Goal: Task Accomplishment & Management: Manage account settings

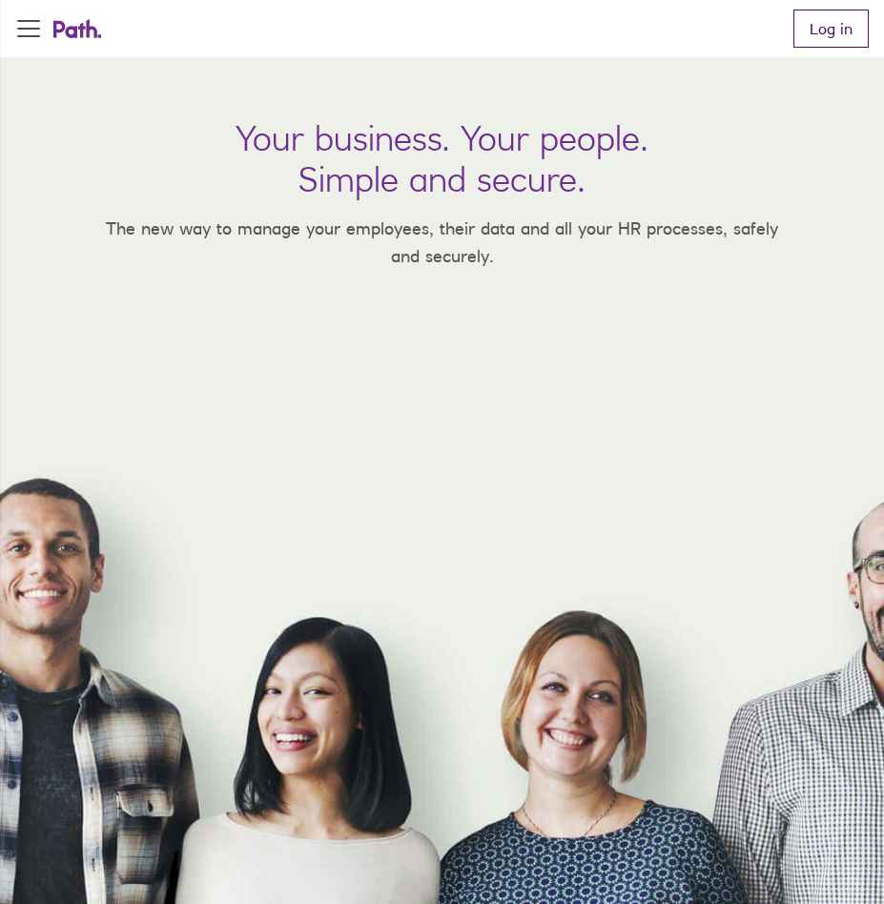
click at [808, 38] on link "Log in" at bounding box center [830, 29] width 75 height 38
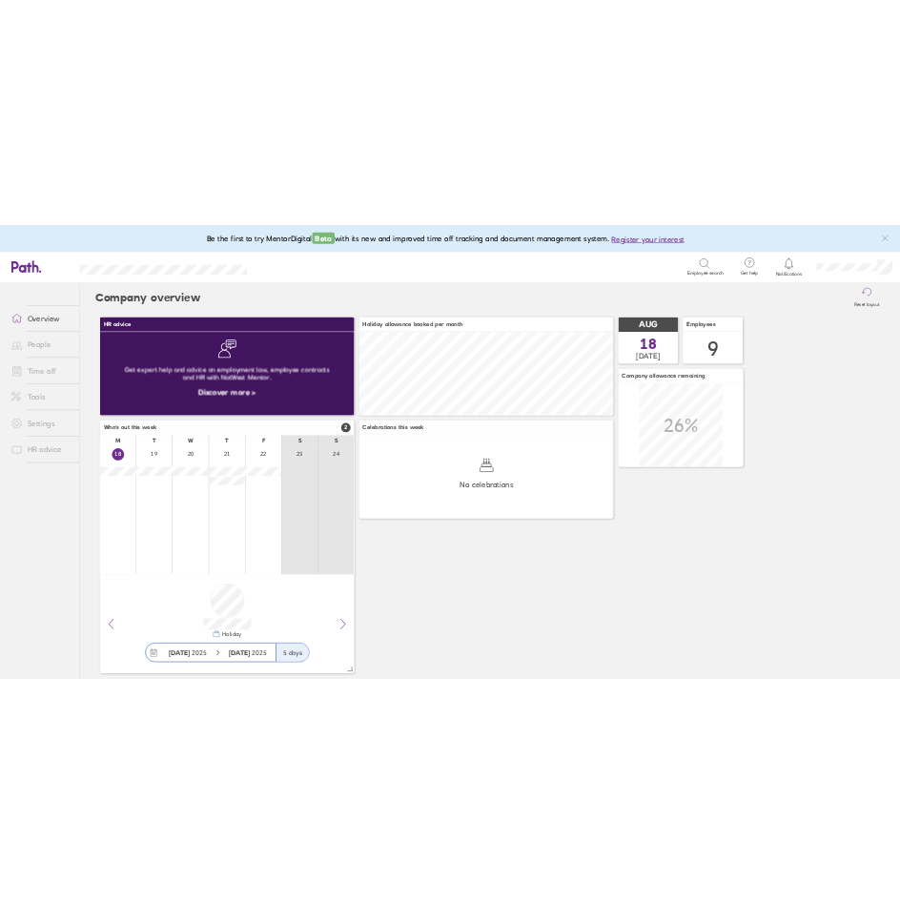
scroll to position [170, 518]
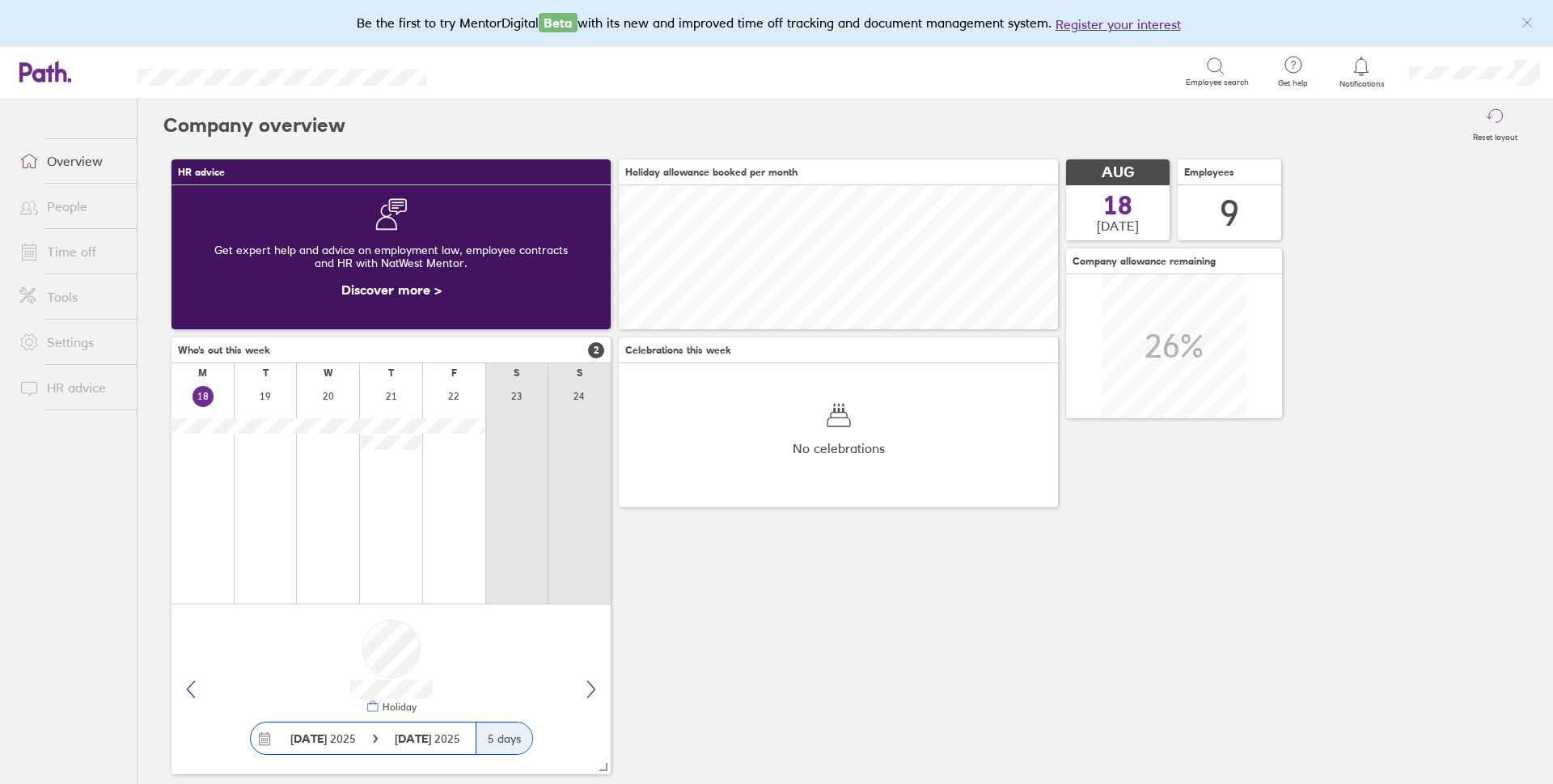
click at [56, 244] on link "Time off" at bounding box center [71, 251] width 130 height 32
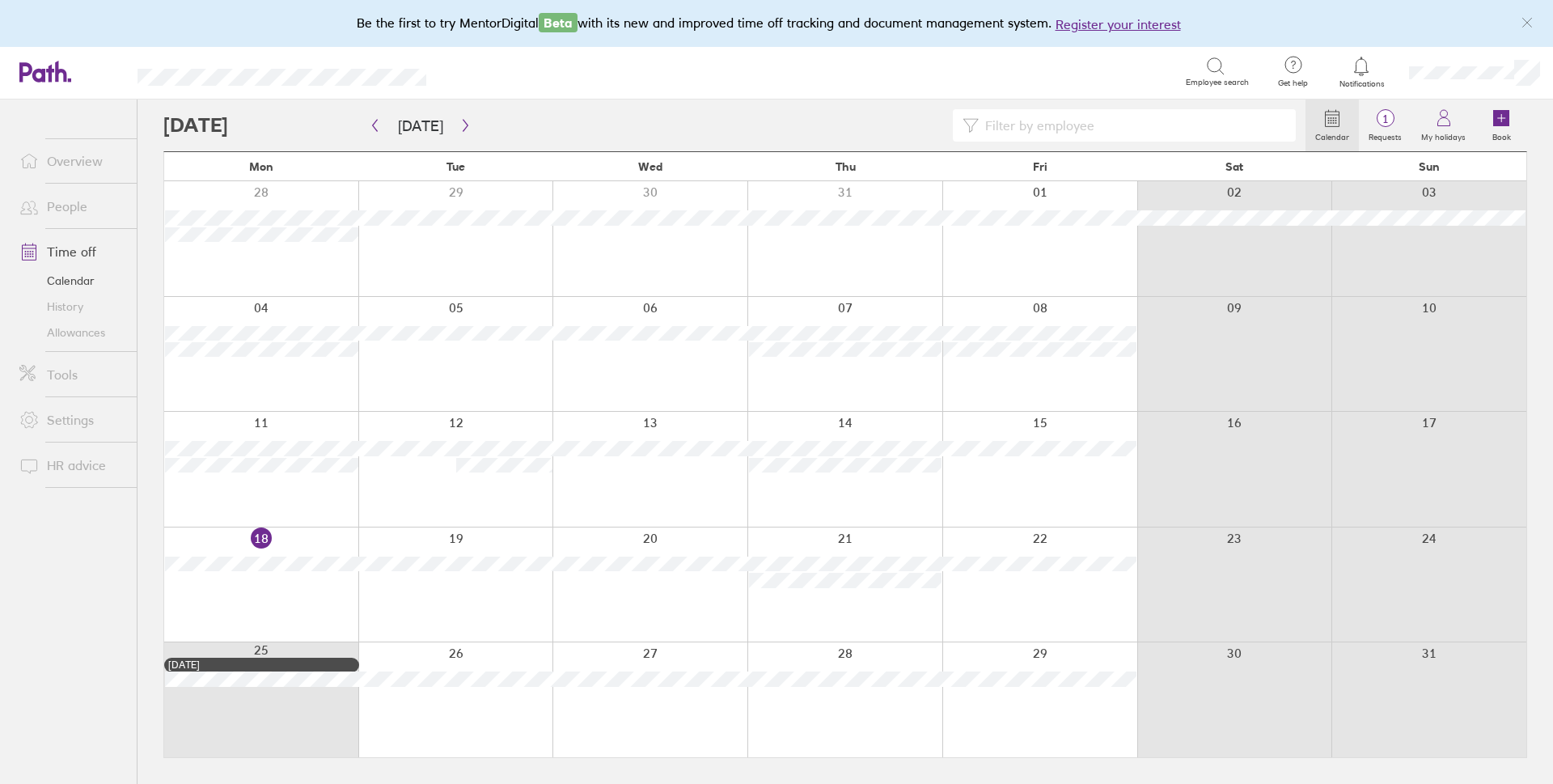
click at [64, 334] on link "Allowances" at bounding box center [71, 333] width 130 height 26
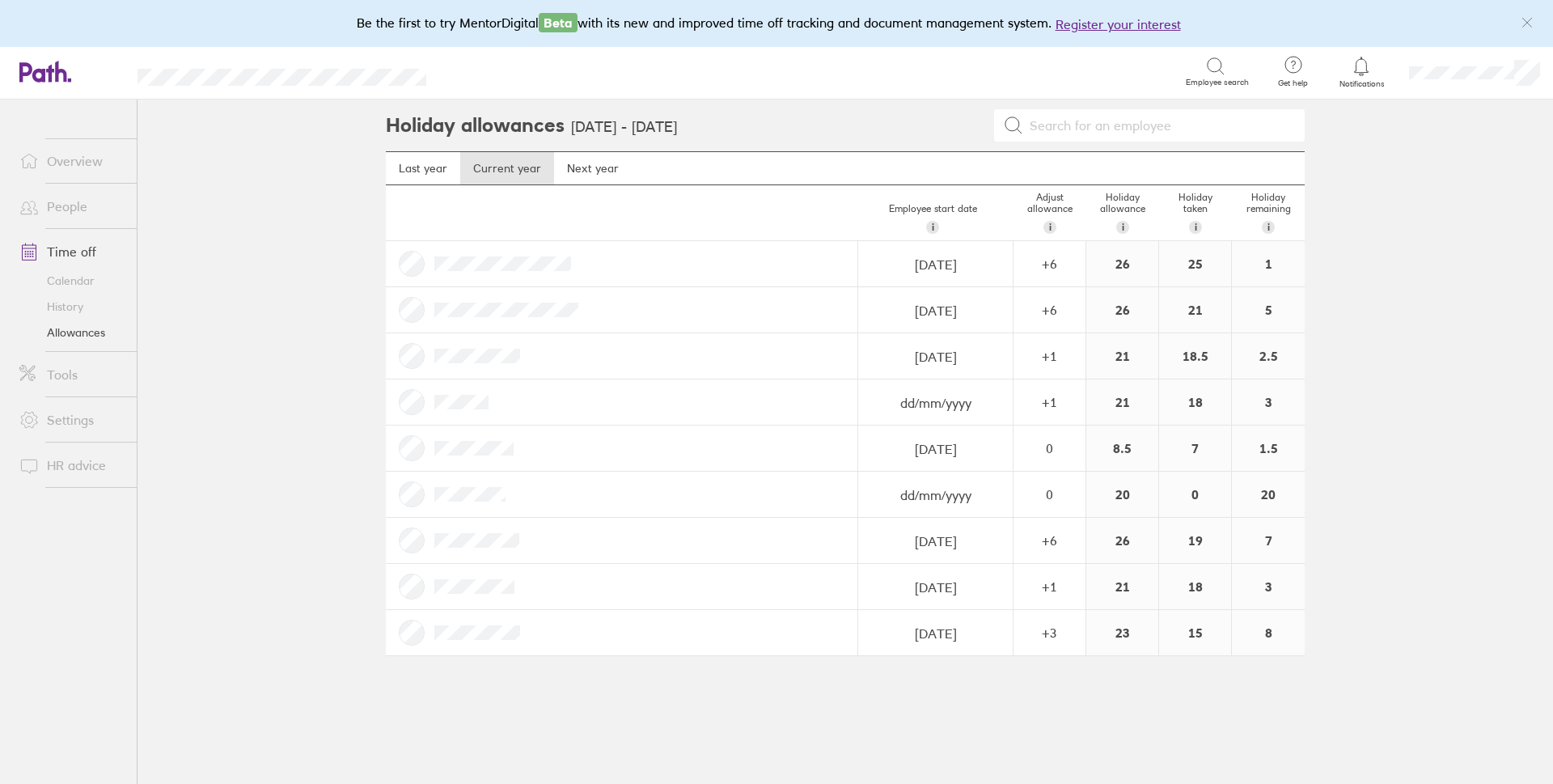
click at [74, 283] on link "Calendar" at bounding box center [71, 281] width 130 height 26
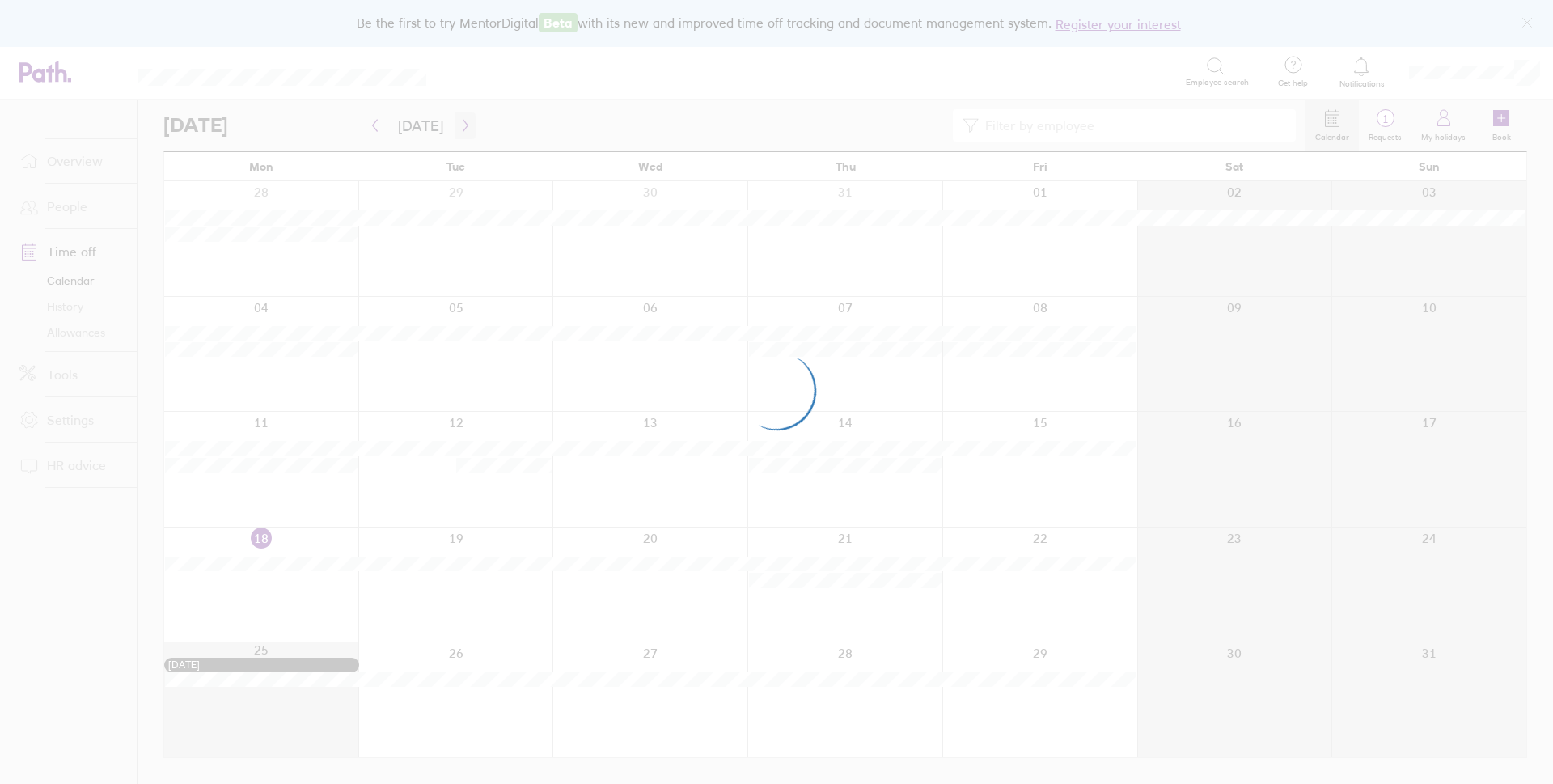
click at [459, 124] on icon "button" at bounding box center [465, 125] width 12 height 13
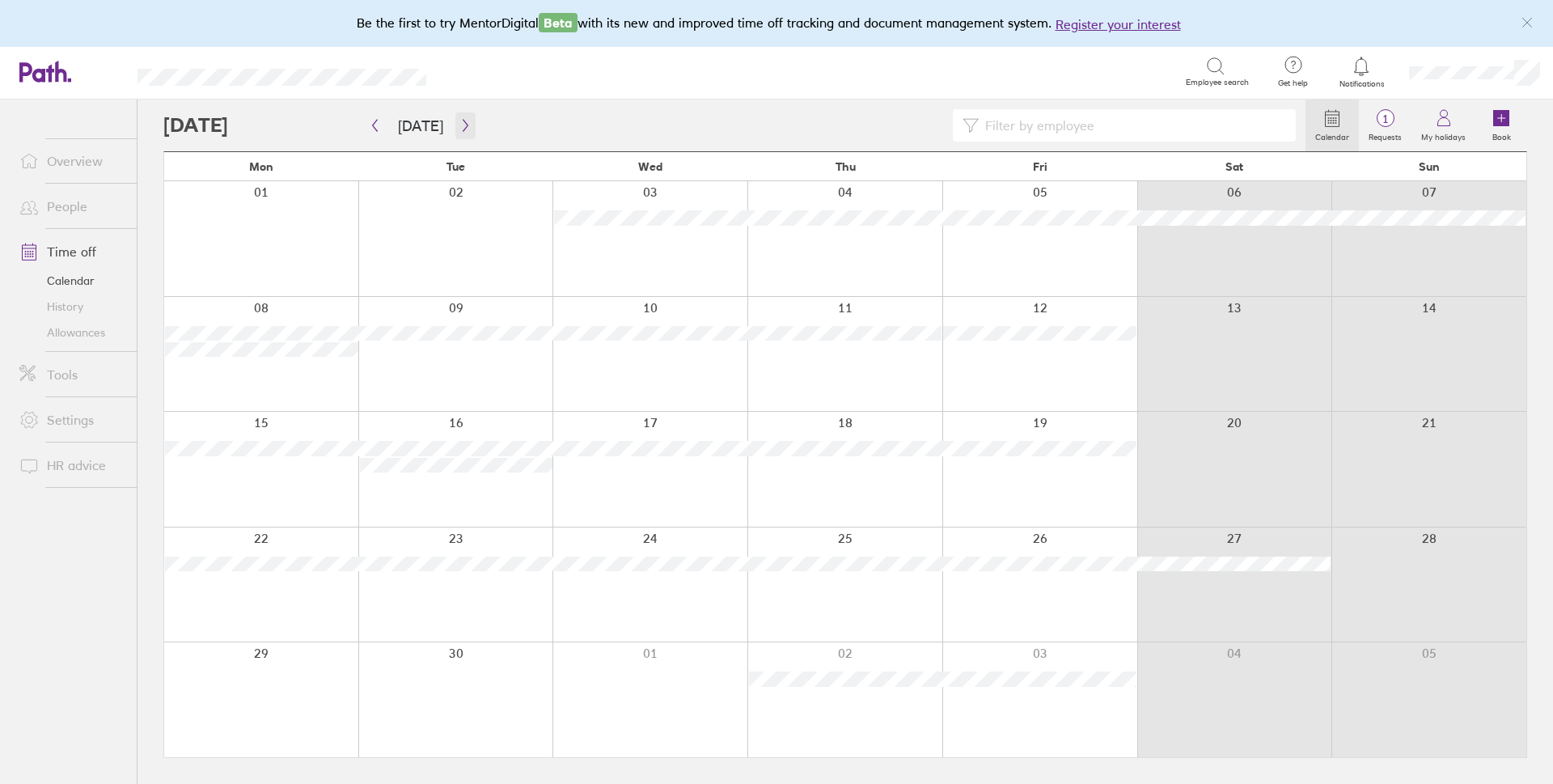
click at [459, 120] on icon "button" at bounding box center [465, 125] width 12 height 13
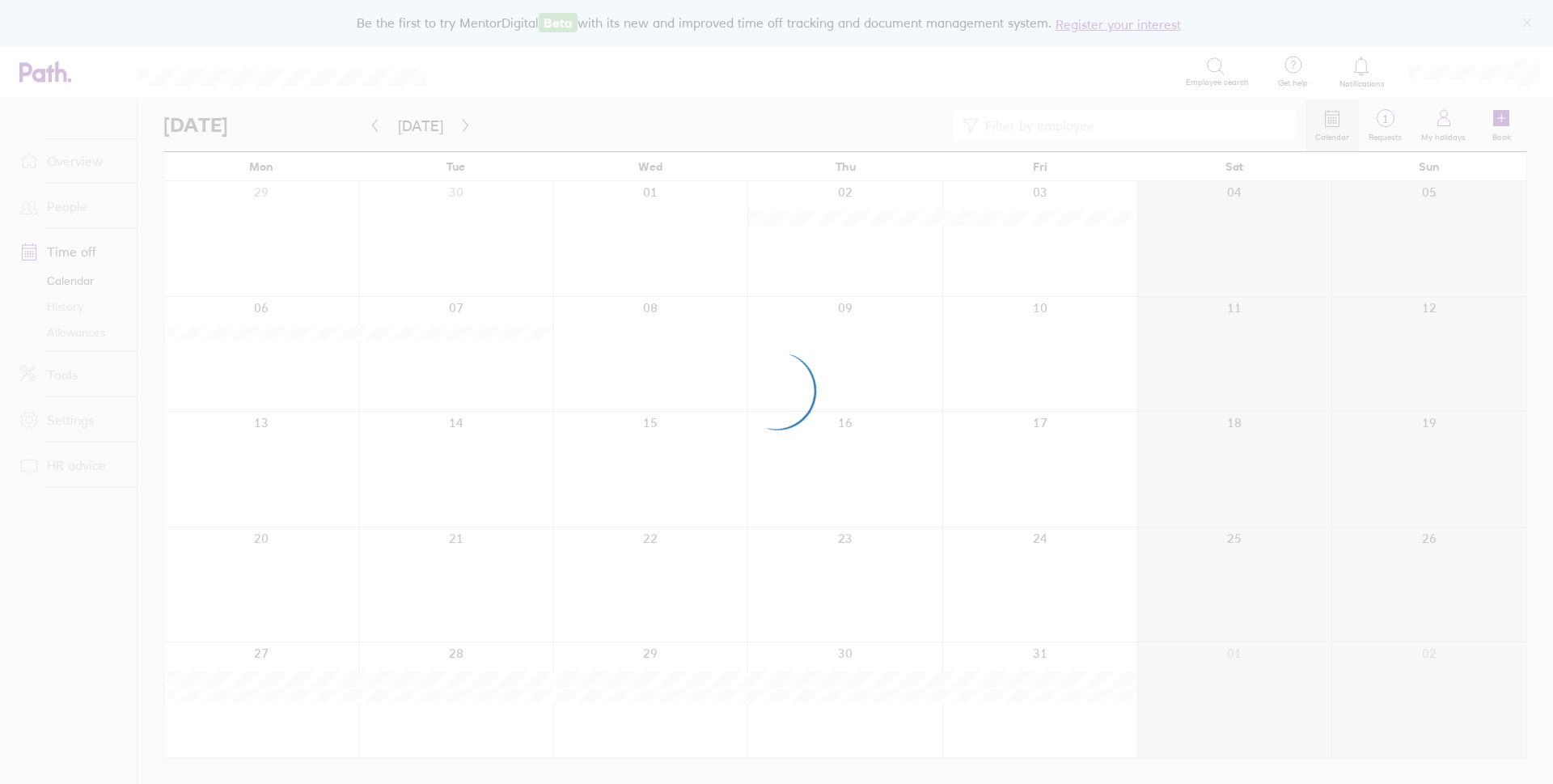
click at [454, 120] on div at bounding box center [776, 392] width 1553 height 784
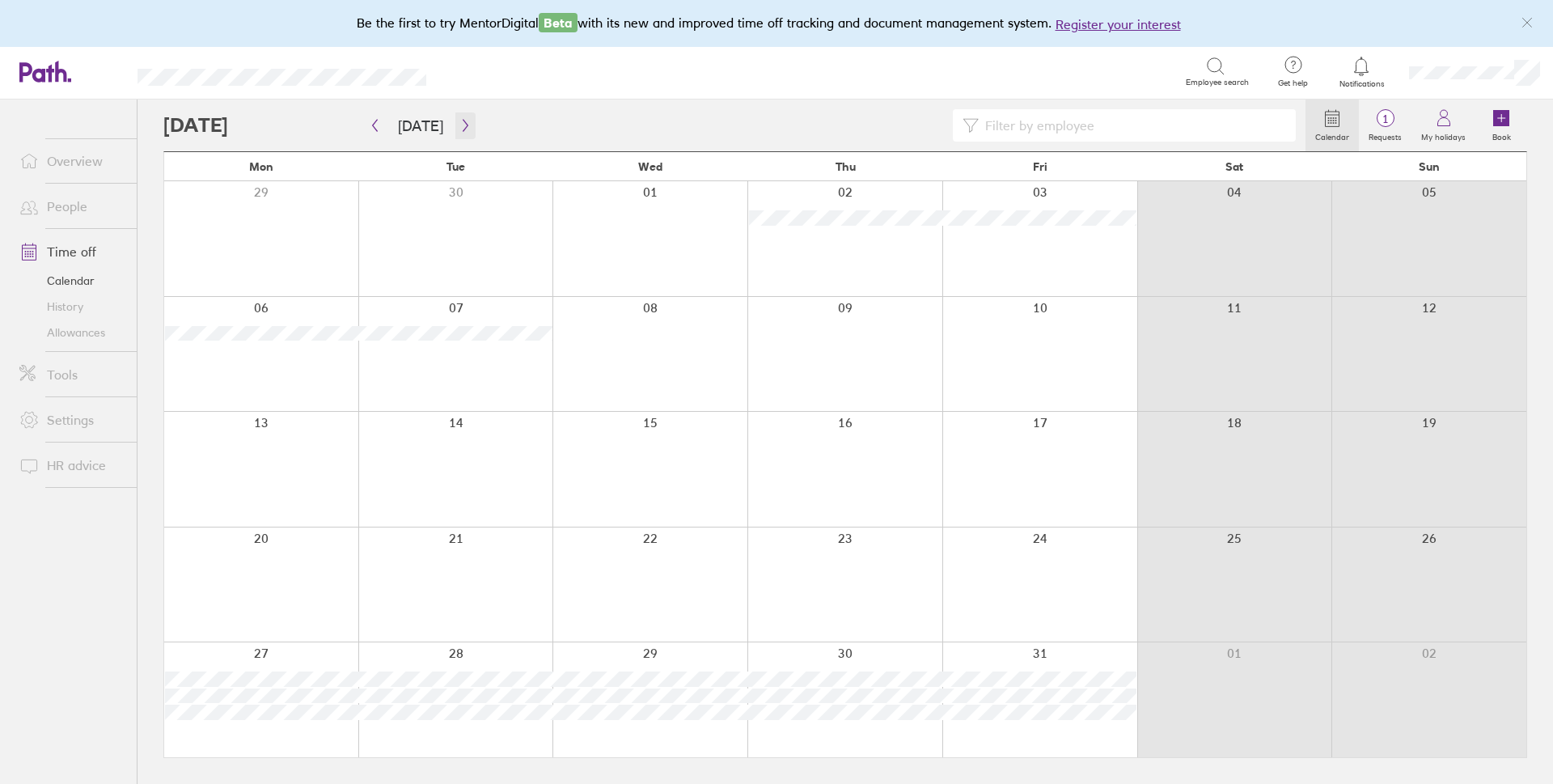
click at [459, 120] on icon "button" at bounding box center [465, 125] width 12 height 13
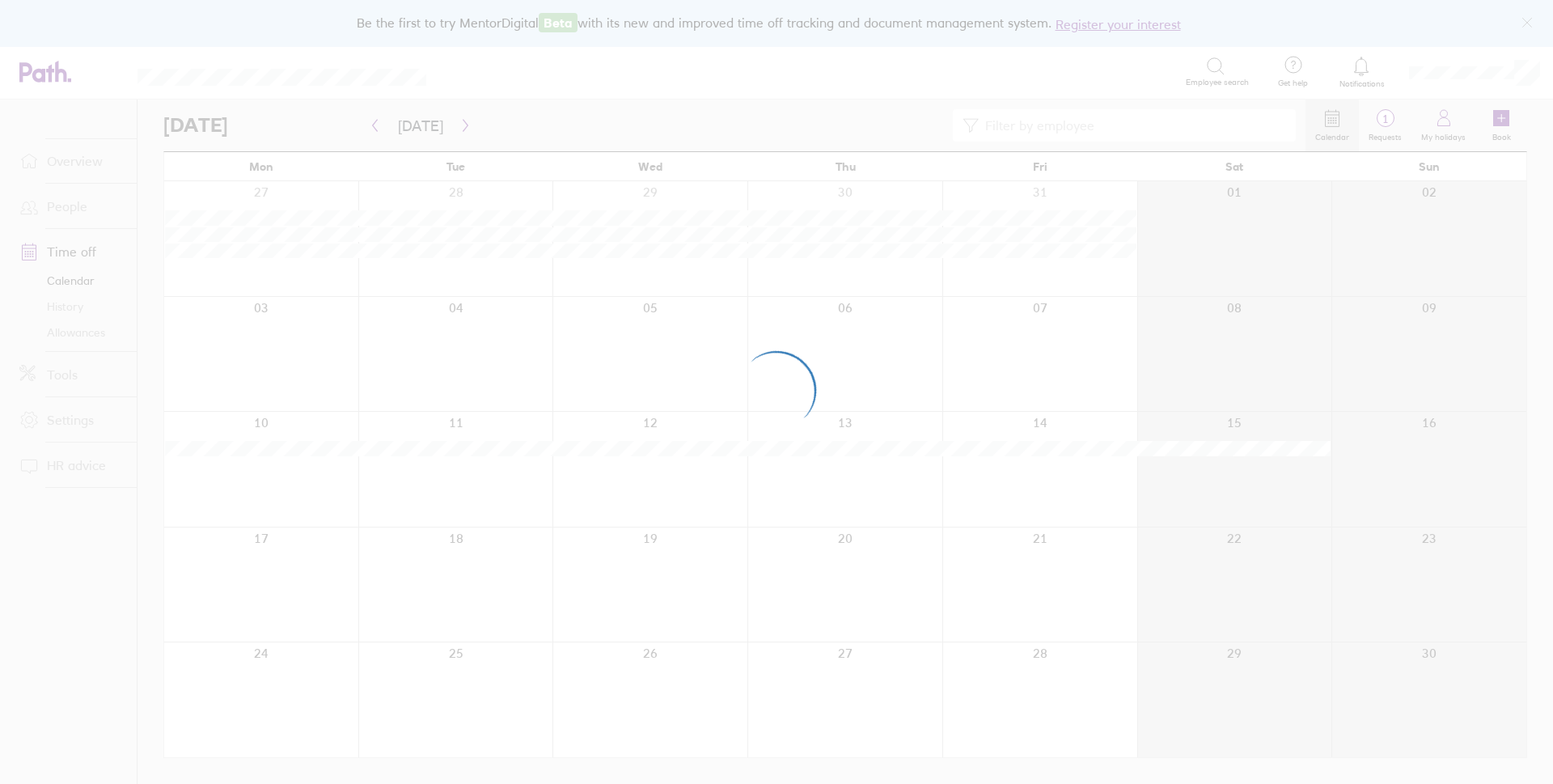
click at [454, 121] on div at bounding box center [776, 392] width 1553 height 784
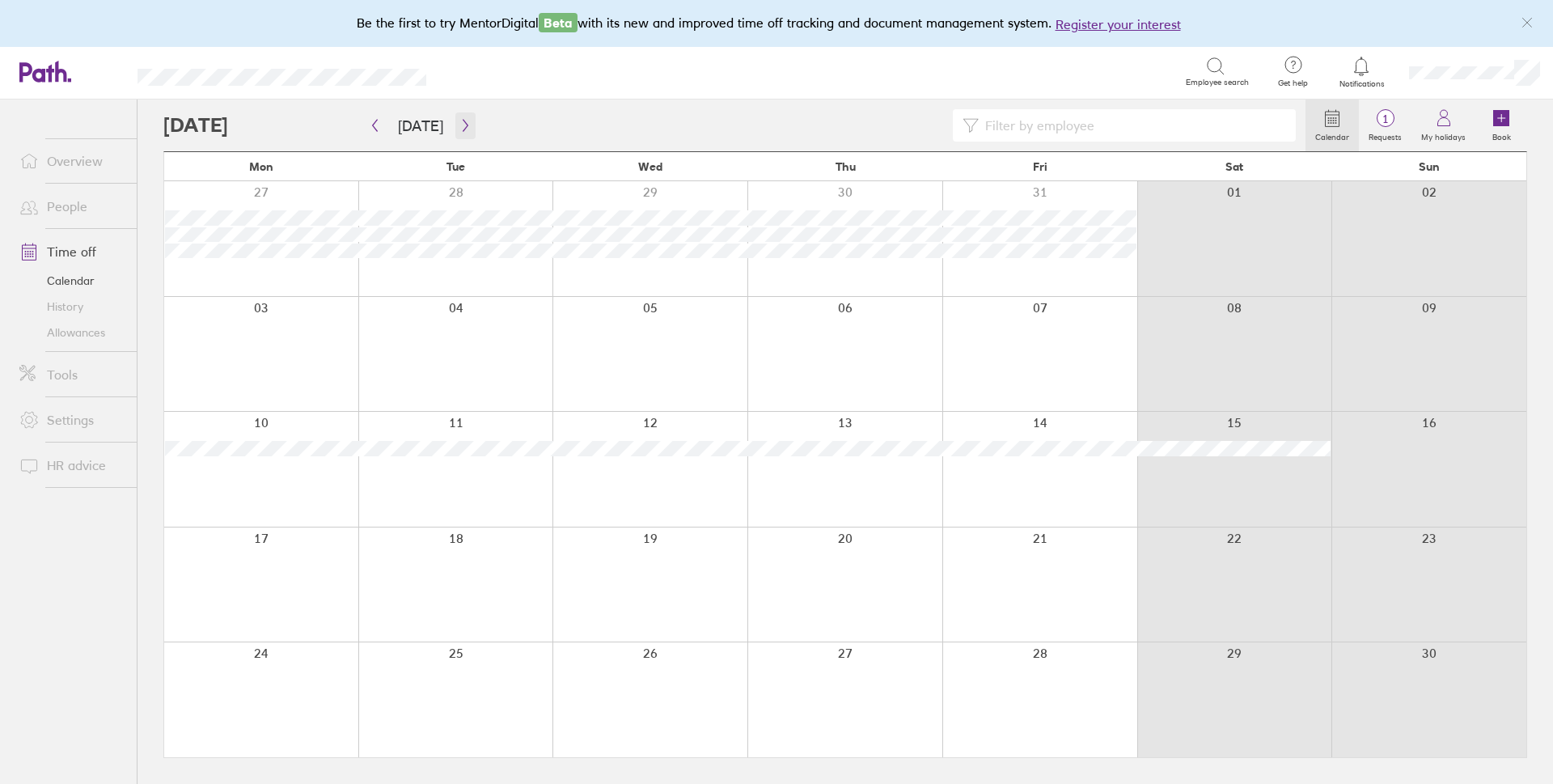
click at [459, 119] on icon "button" at bounding box center [465, 125] width 12 height 13
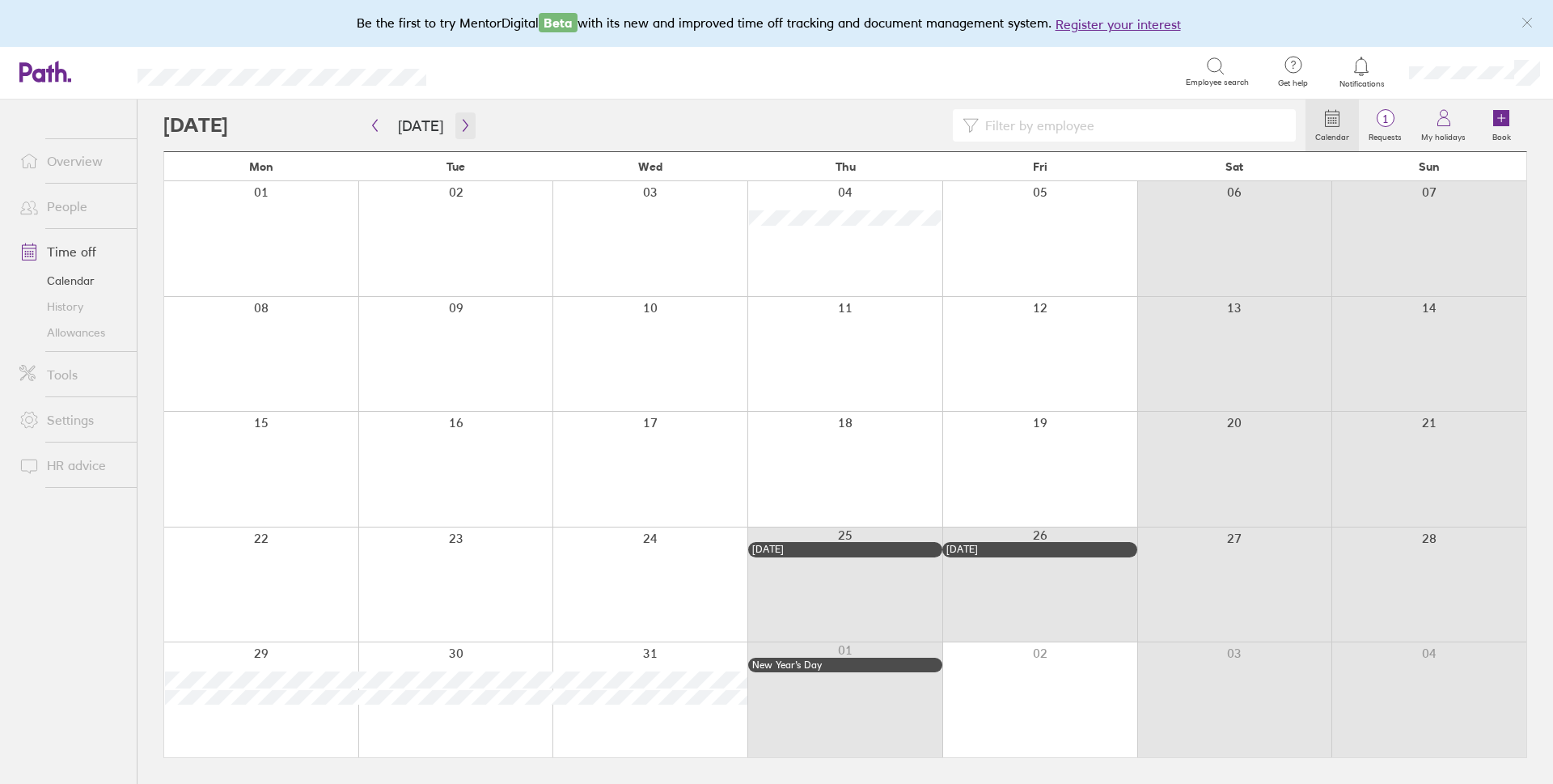
click at [459, 119] on icon "button" at bounding box center [465, 125] width 12 height 13
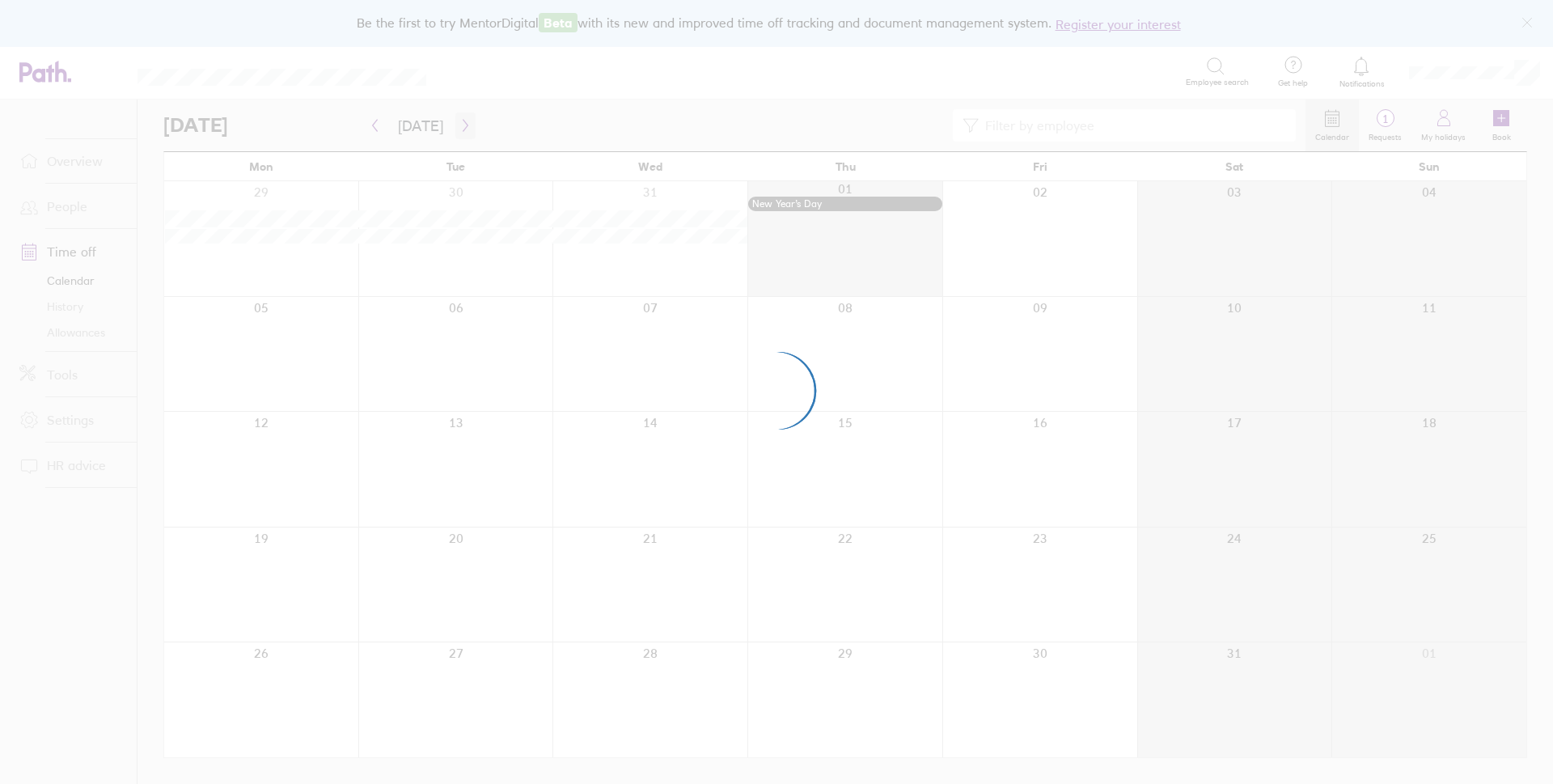
click at [455, 119] on div at bounding box center [776, 392] width 1553 height 784
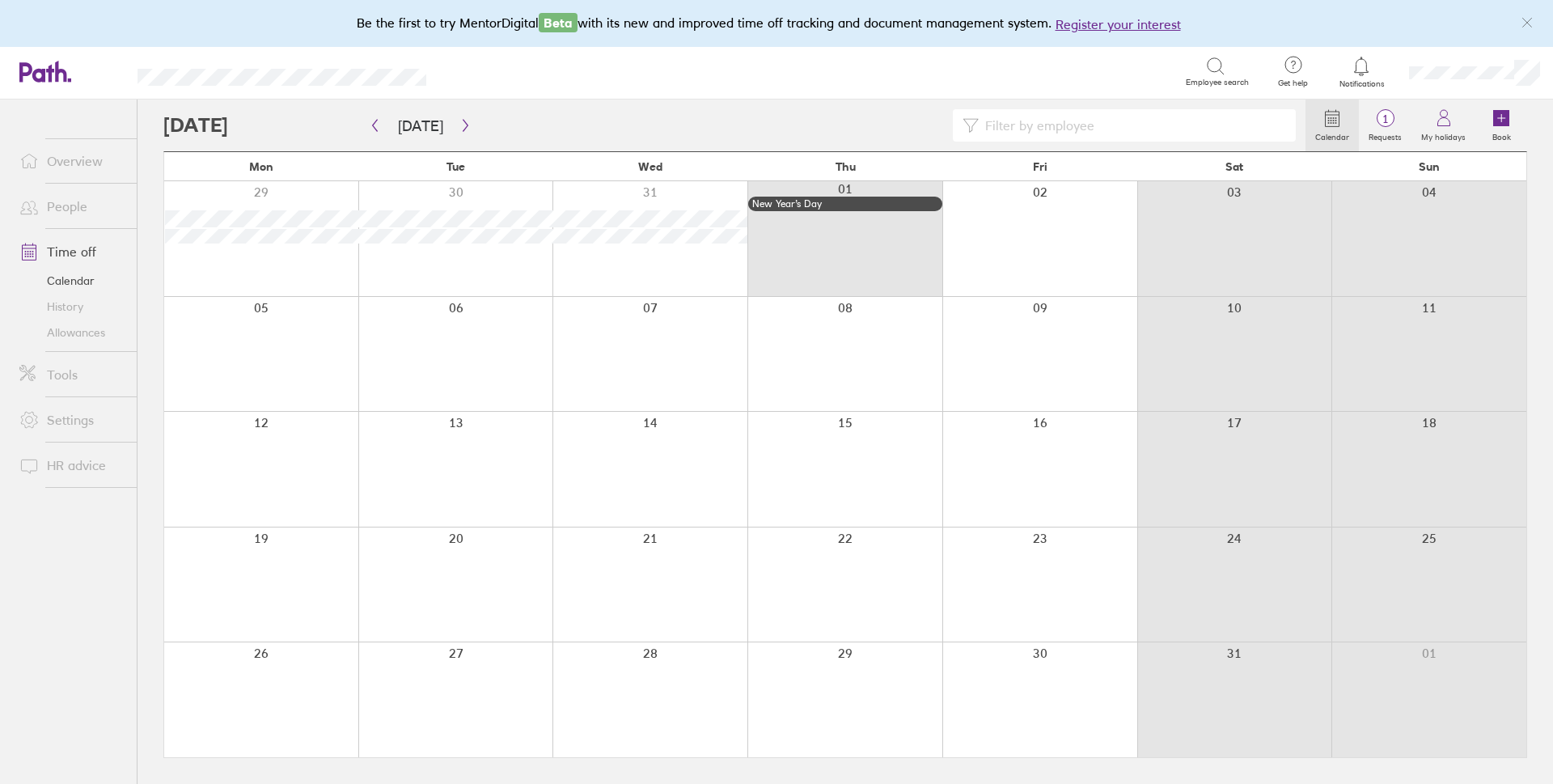
click at [763, 104] on div "Calendar 1 Requests My holidays Book" at bounding box center [845, 125] width 1364 height 52
click at [456, 133] on button "button" at bounding box center [466, 125] width 20 height 26
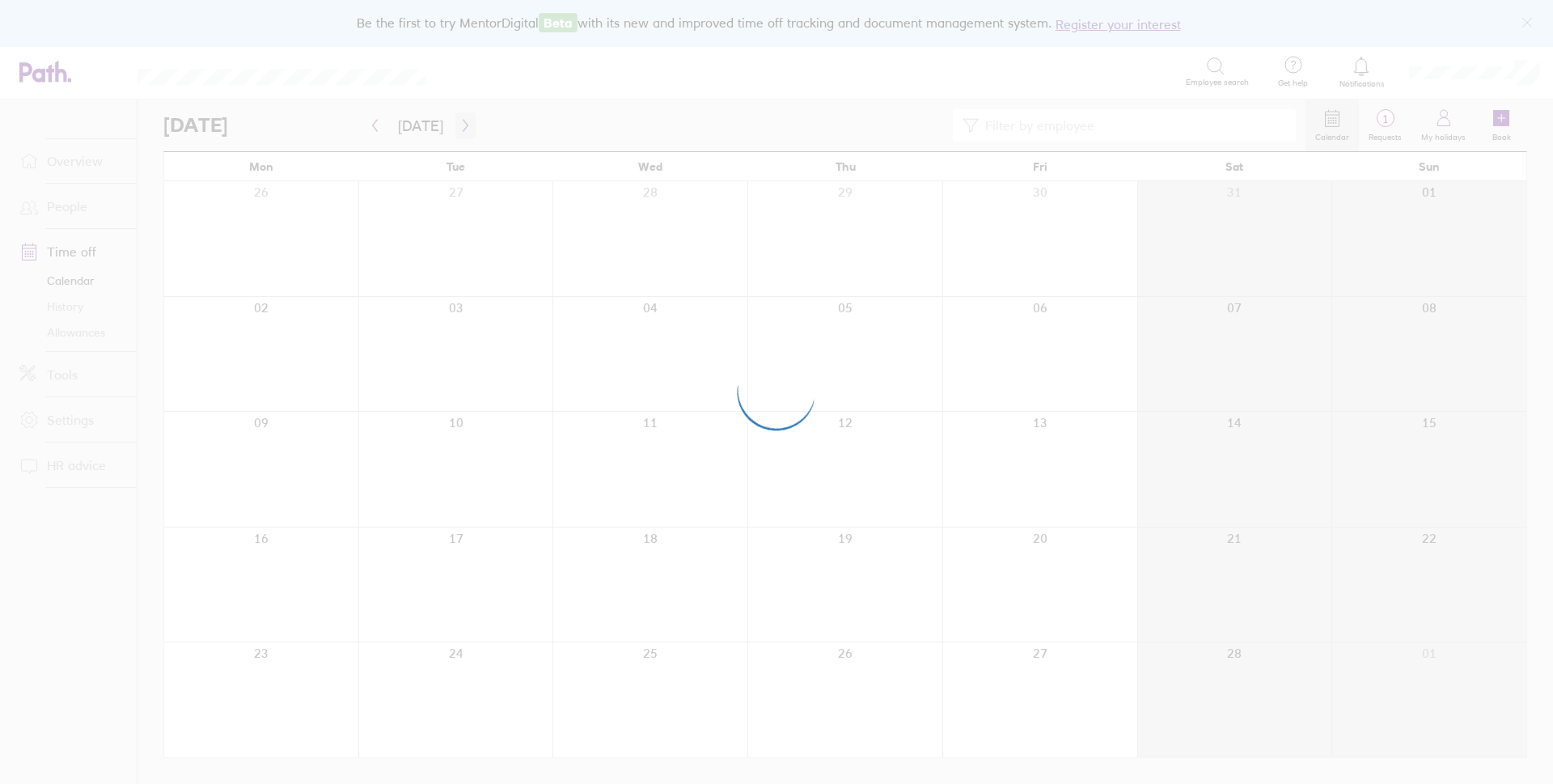
click at [451, 126] on div at bounding box center [776, 392] width 1553 height 784
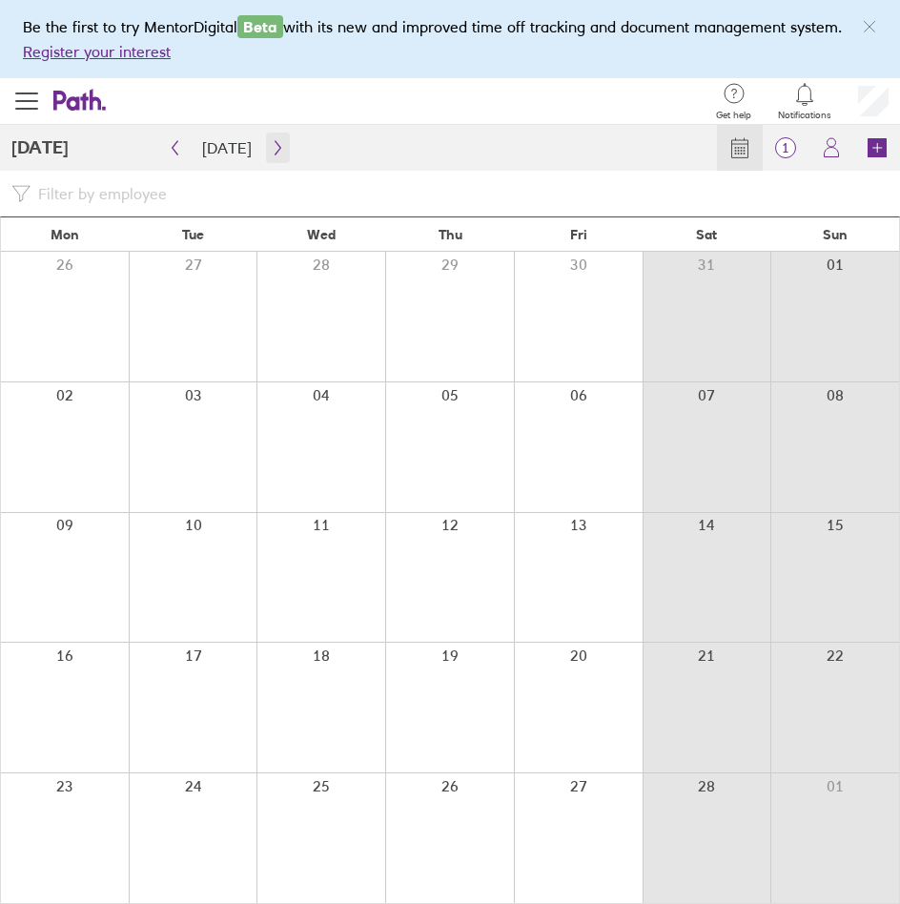
click at [274, 151] on icon "button" at bounding box center [278, 147] width 14 height 15
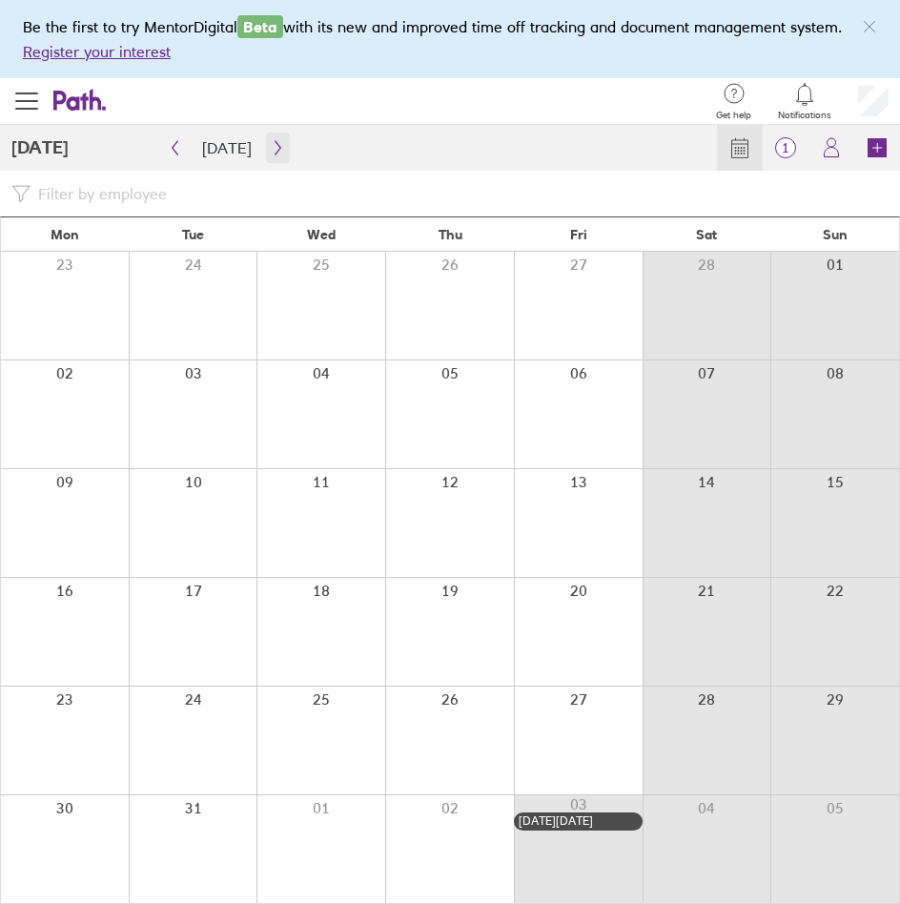
click at [274, 154] on icon "button" at bounding box center [278, 147] width 14 height 15
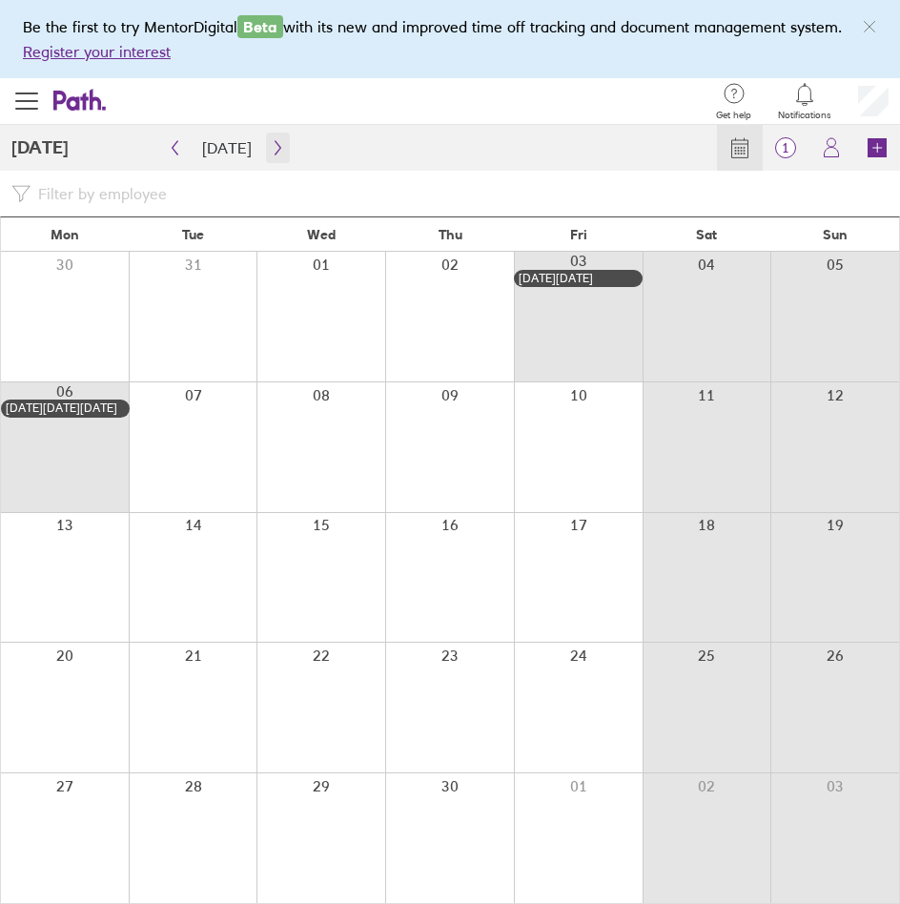
click at [274, 141] on icon "button" at bounding box center [278, 147] width 14 height 15
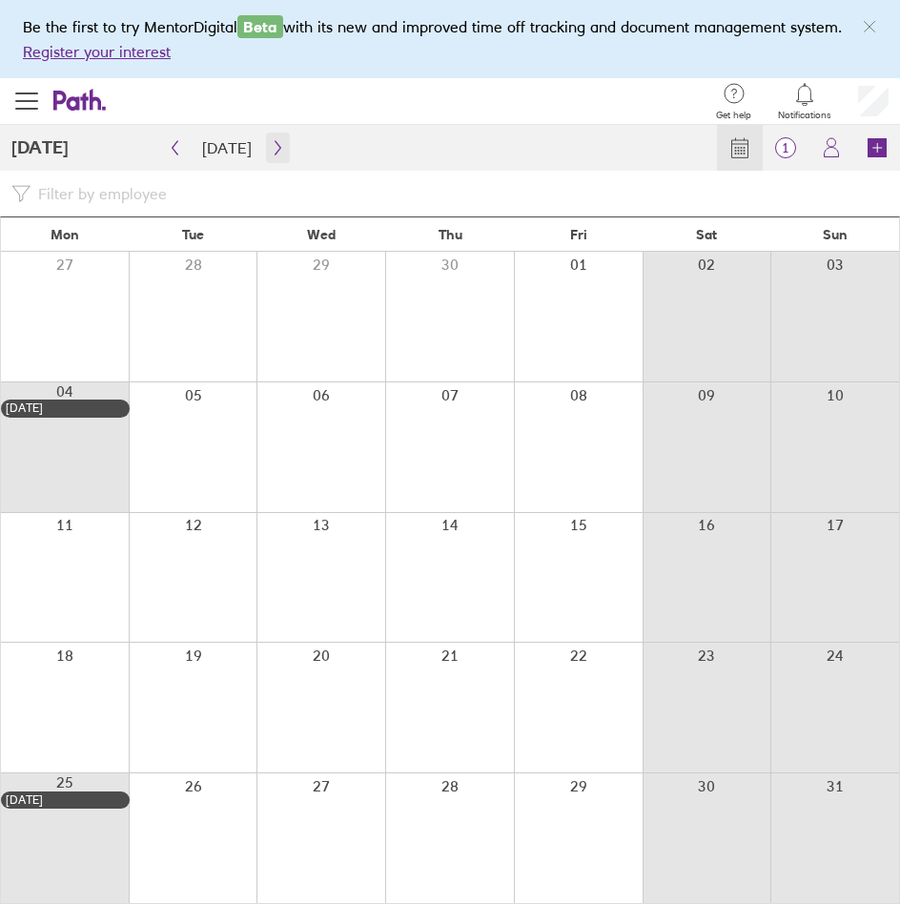
click at [274, 141] on icon "button" at bounding box center [278, 147] width 14 height 15
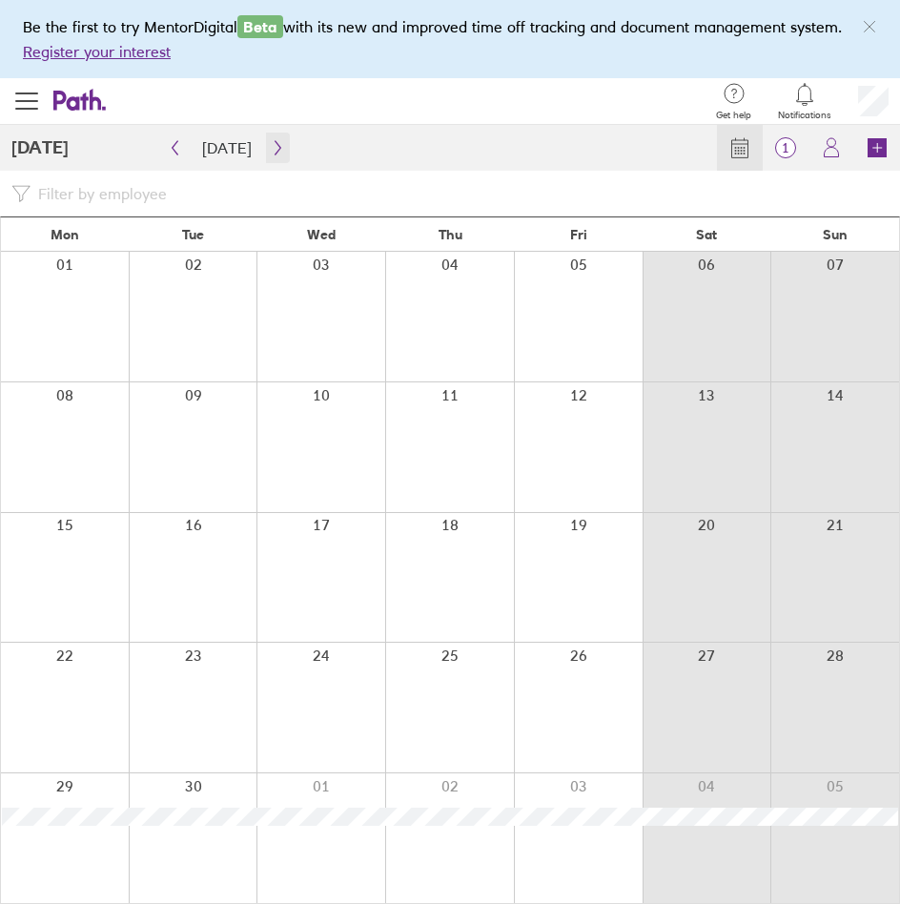
click at [275, 141] on icon "button" at bounding box center [278, 147] width 14 height 15
